Goal: Register for event/course

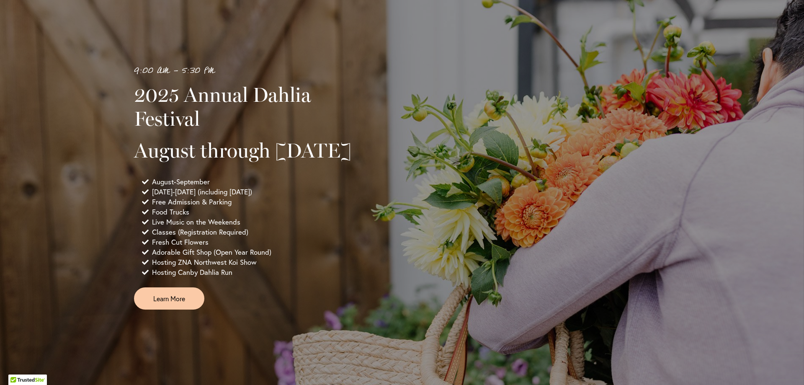
scroll to position [544, 0]
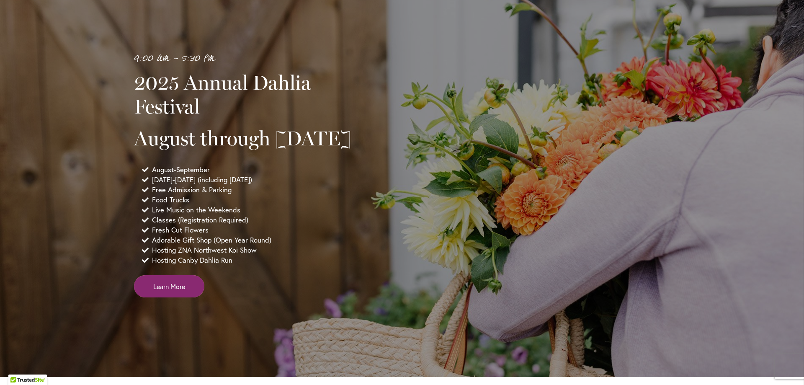
drag, startPoint x: 172, startPoint y: 311, endPoint x: 183, endPoint y: 307, distance: 12.2
click at [172, 291] on span "Learn More" at bounding box center [169, 286] width 32 height 10
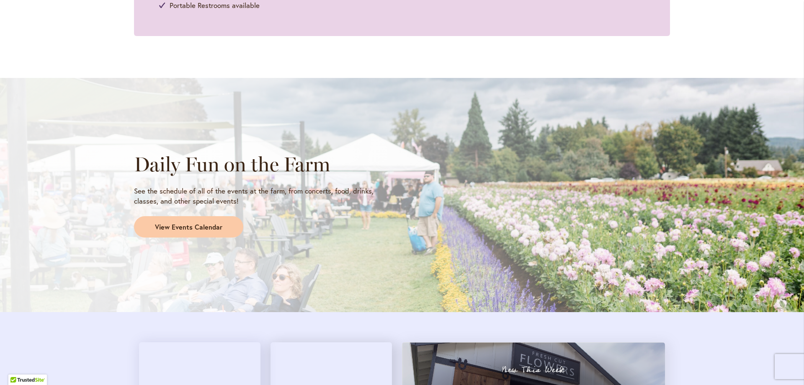
scroll to position [628, 0]
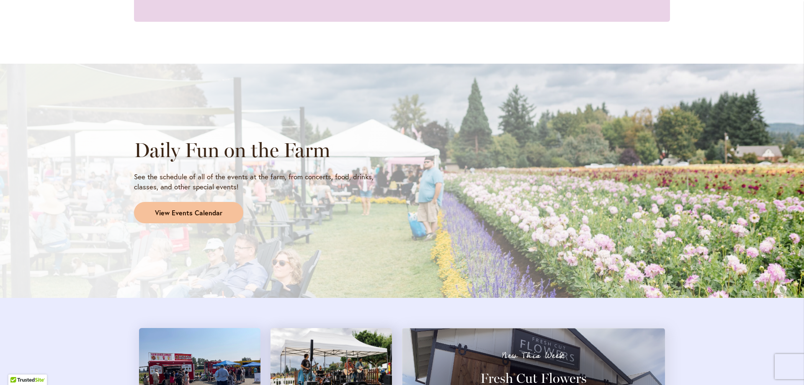
click at [163, 216] on span "View Events Calendar" at bounding box center [188, 213] width 67 height 10
